Goal: Submit feedback/report problem

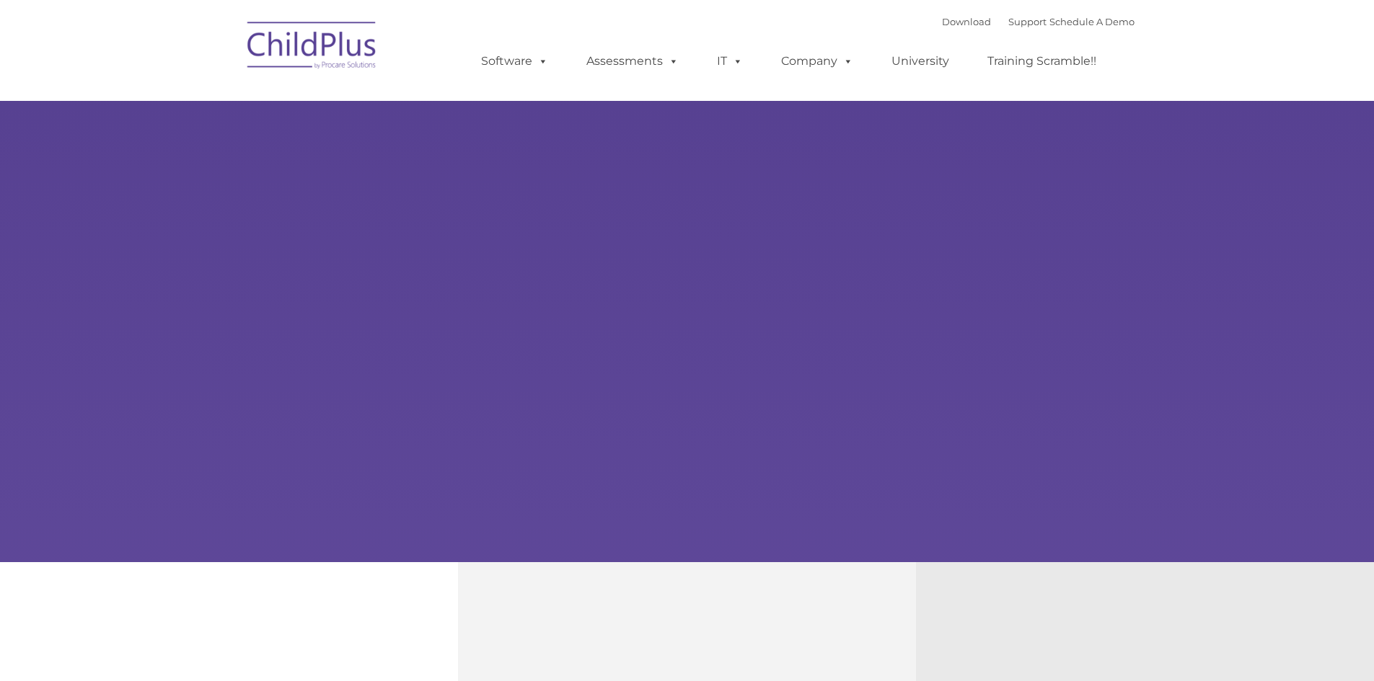
type input ""
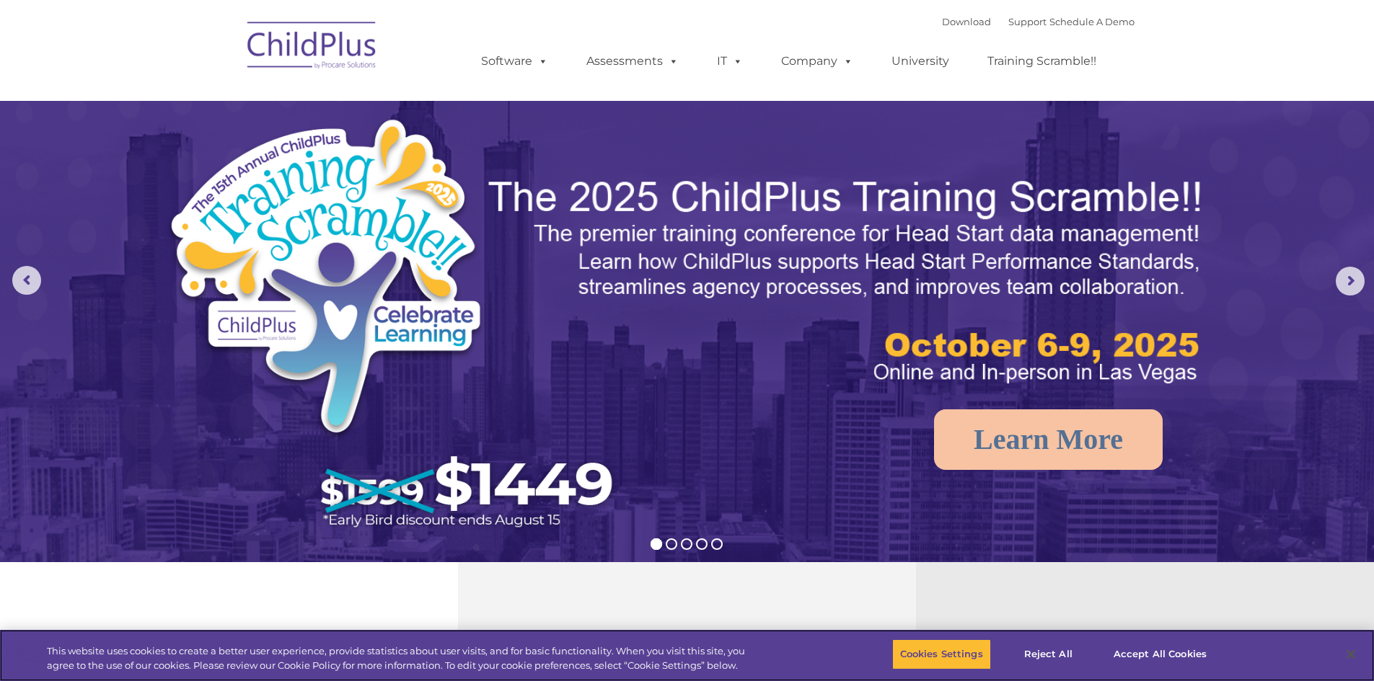
select select "MEDIUM"
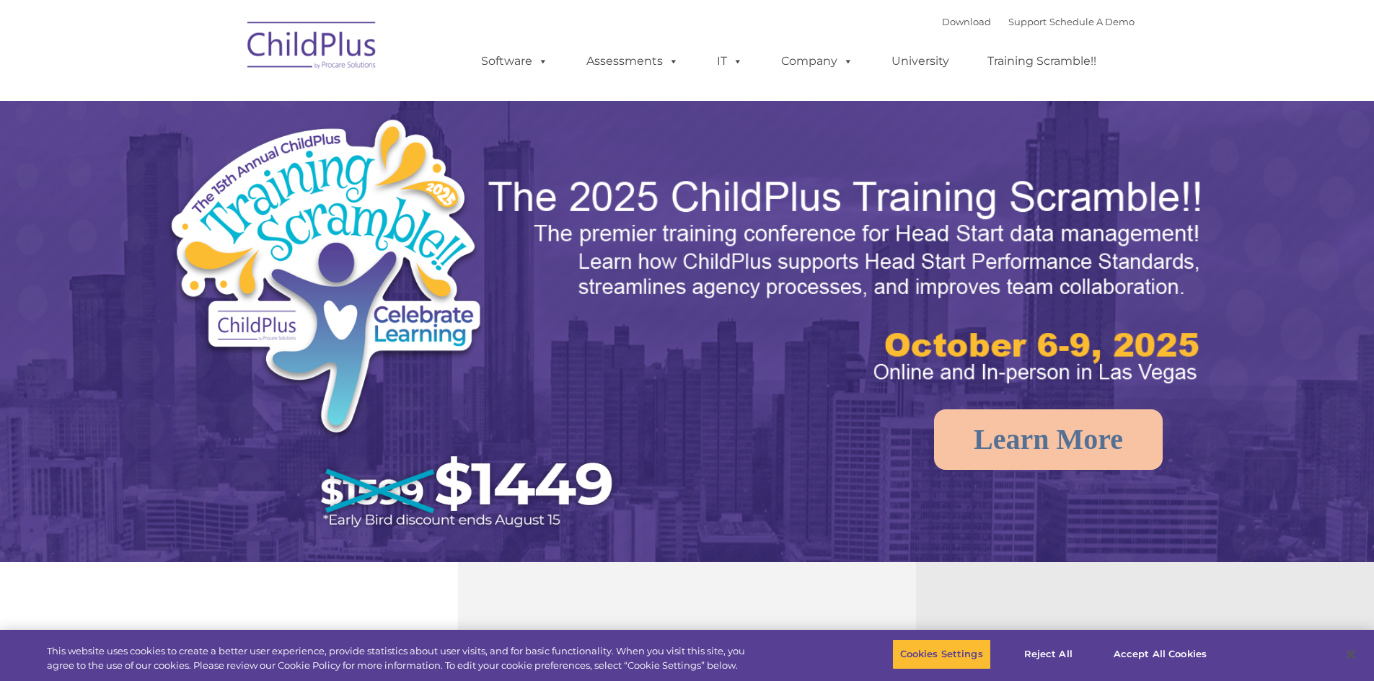
select select "MEDIUM"
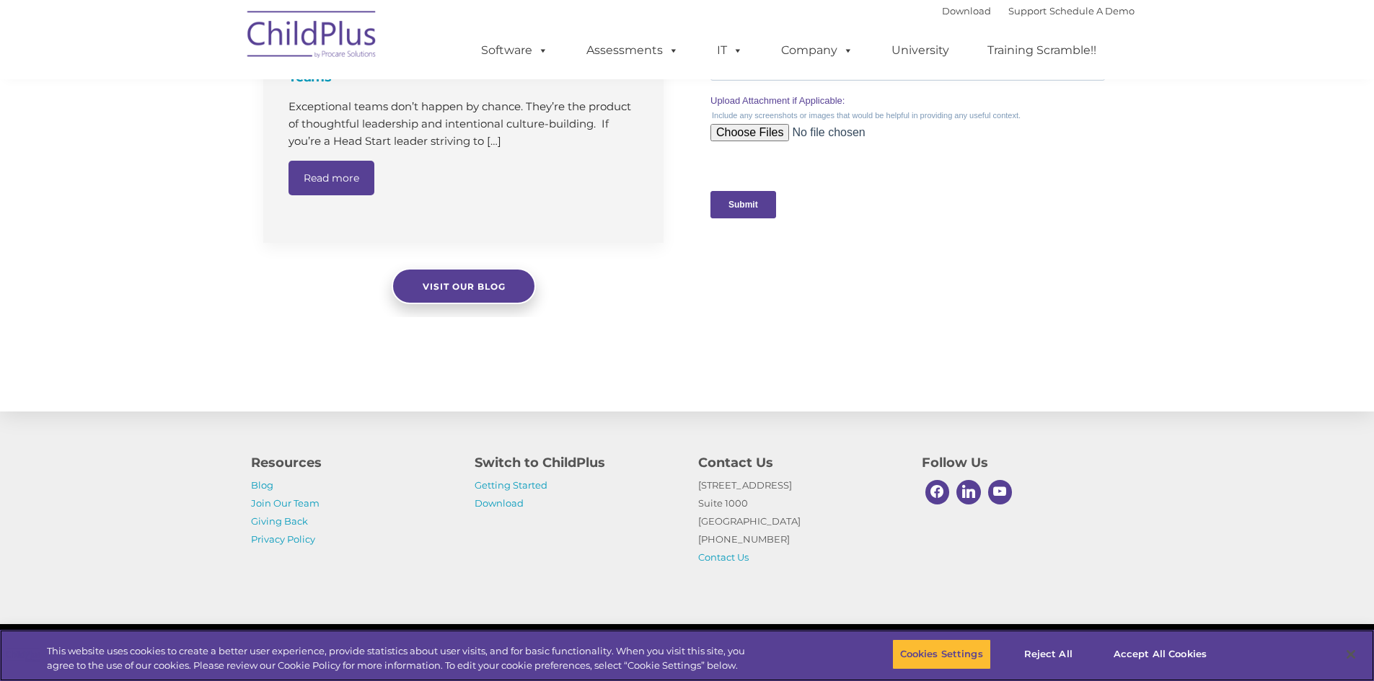
scroll to position [1425, 0]
